Goal: Information Seeking & Learning: Learn about a topic

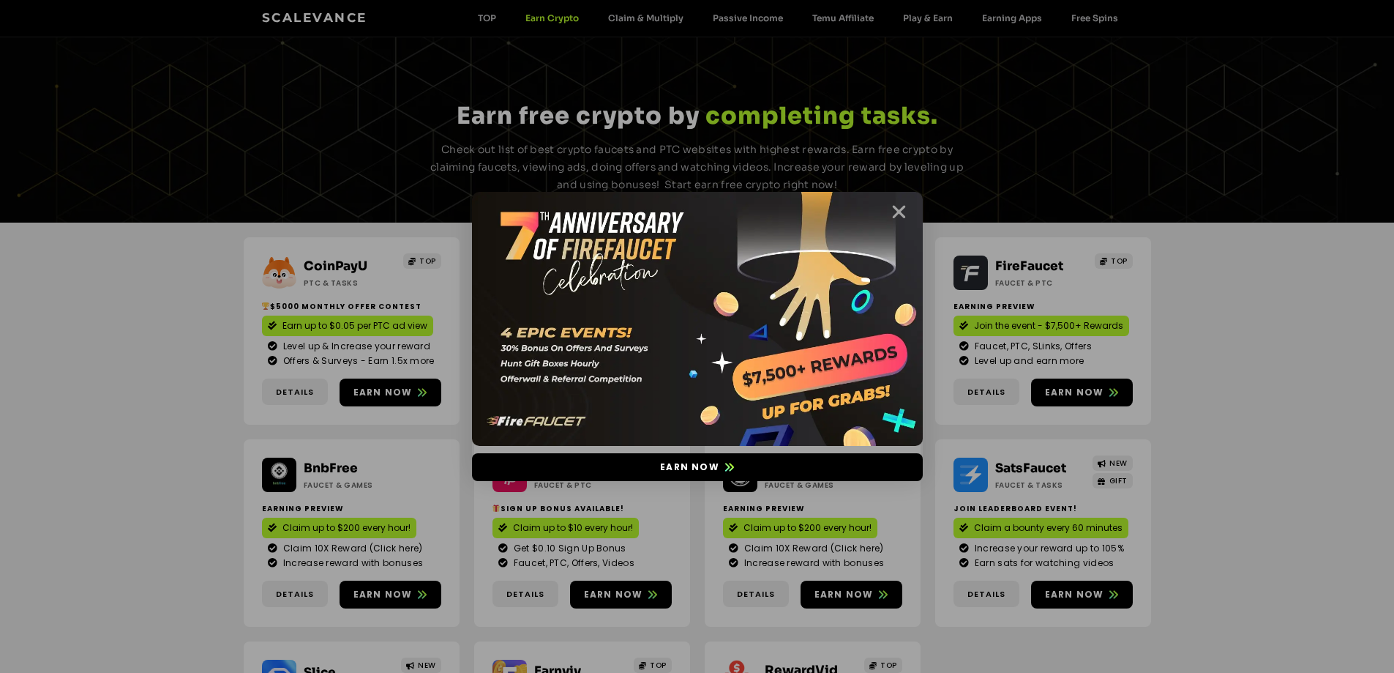
click at [894, 206] on icon "Close" at bounding box center [899, 212] width 18 height 18
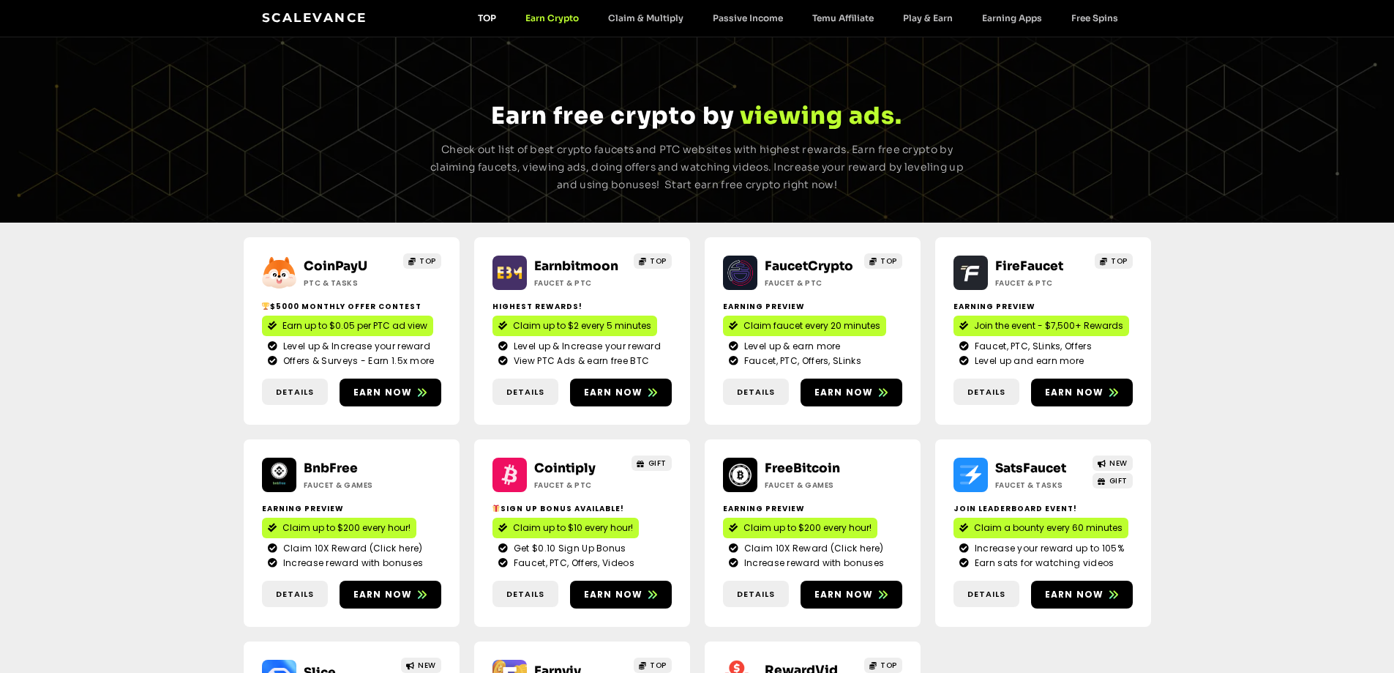
click at [488, 17] on link "TOP" at bounding box center [487, 17] width 48 height 11
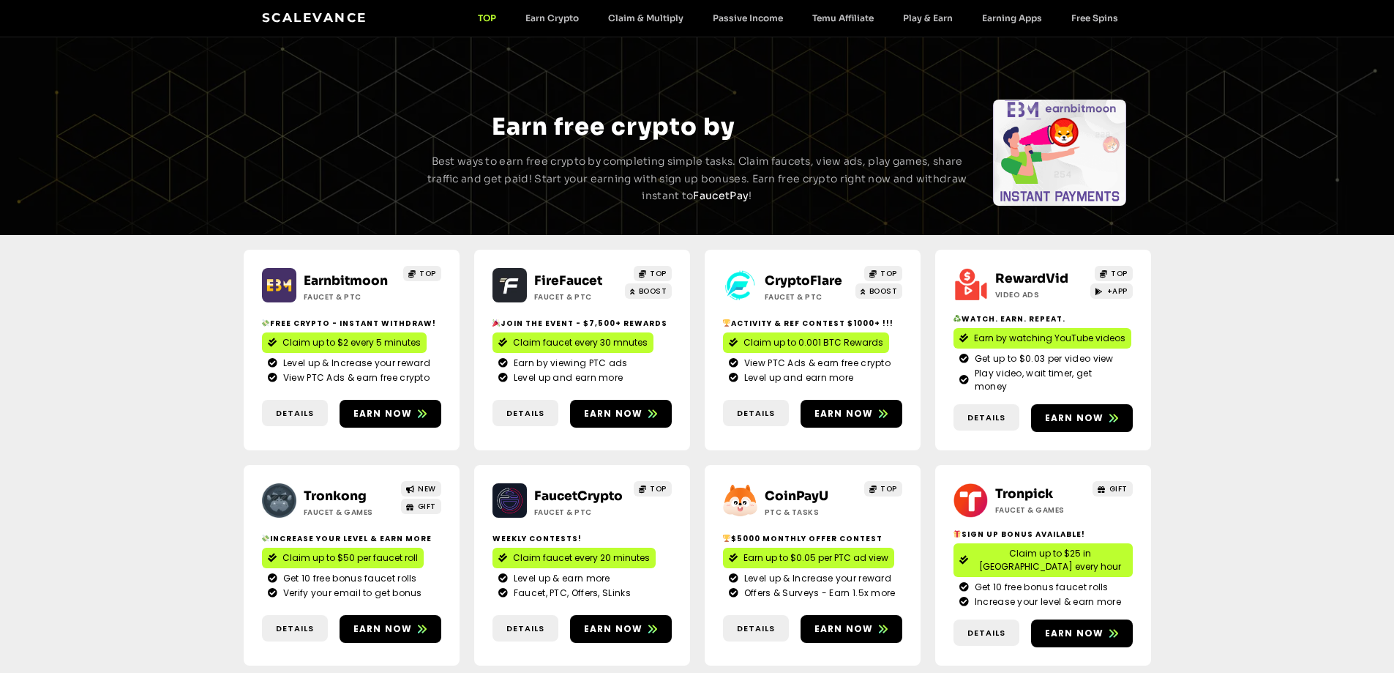
scroll to position [1621, 0]
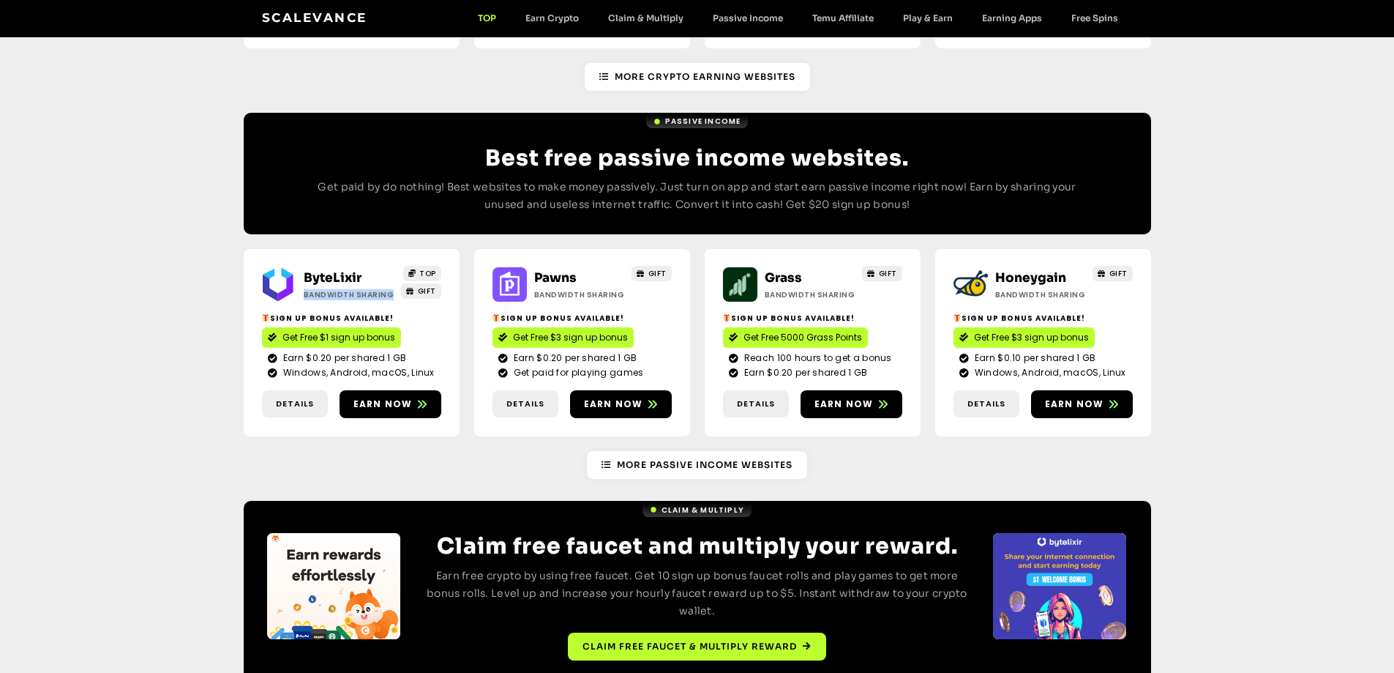
drag, startPoint x: 387, startPoint y: 242, endPoint x: 304, endPoint y: 242, distance: 83.4
click at [304, 289] on h2 "Bandwidth Sharing" at bounding box center [349, 294] width 91 height 11
copy h2 "Bandwidth Sharing"
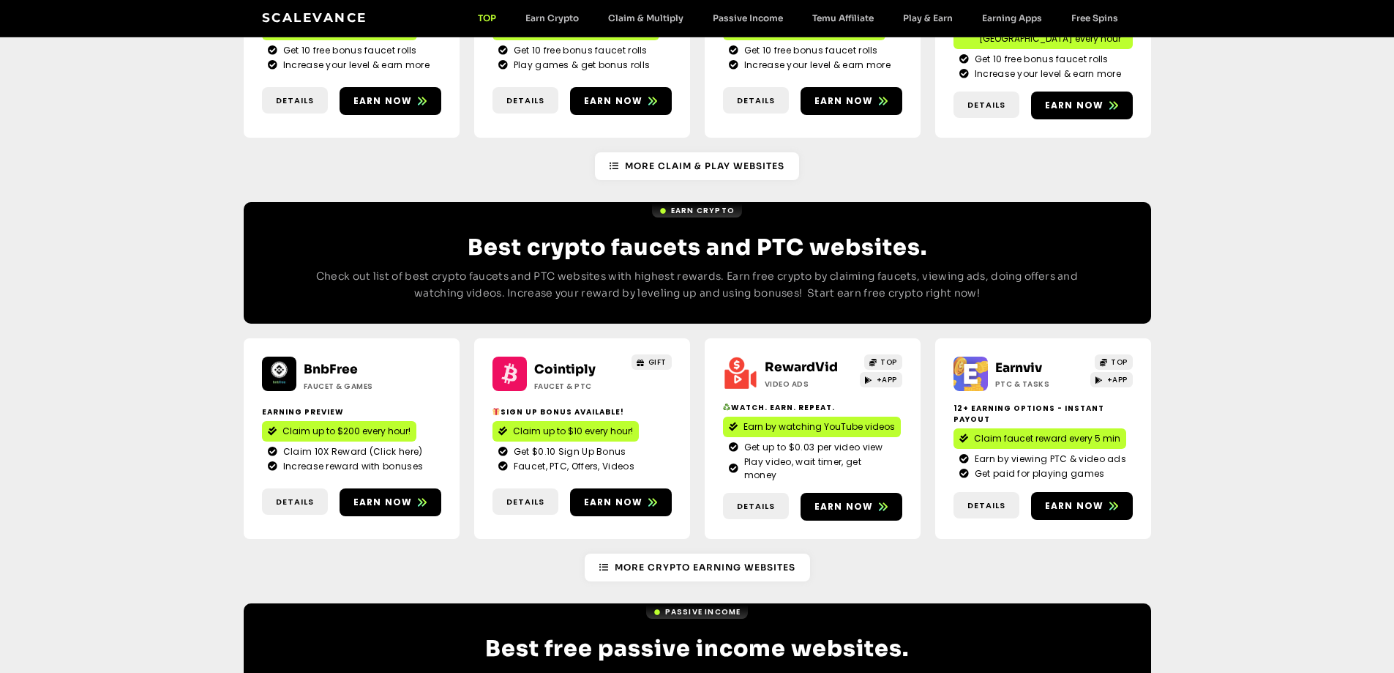
scroll to position [1036, 0]
